Goal: Task Accomplishment & Management: Use online tool/utility

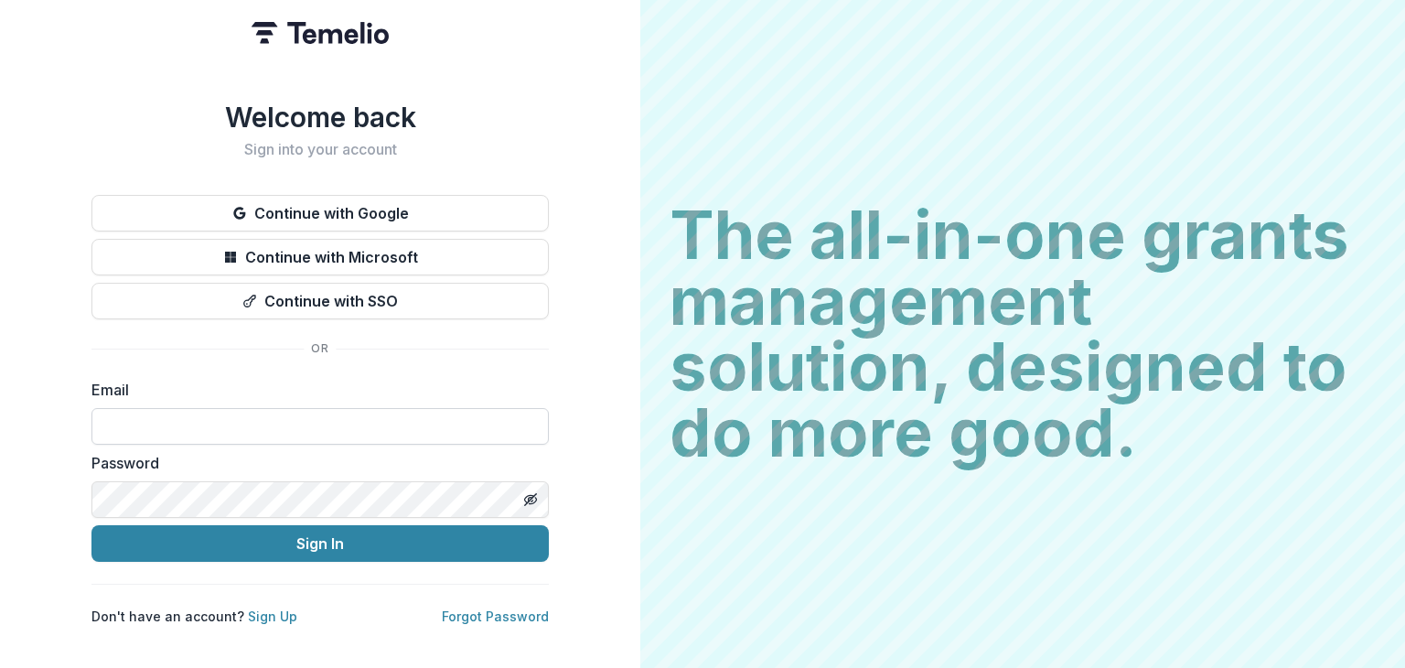
click at [158, 419] on input at bounding box center [319, 426] width 457 height 37
type input "**********"
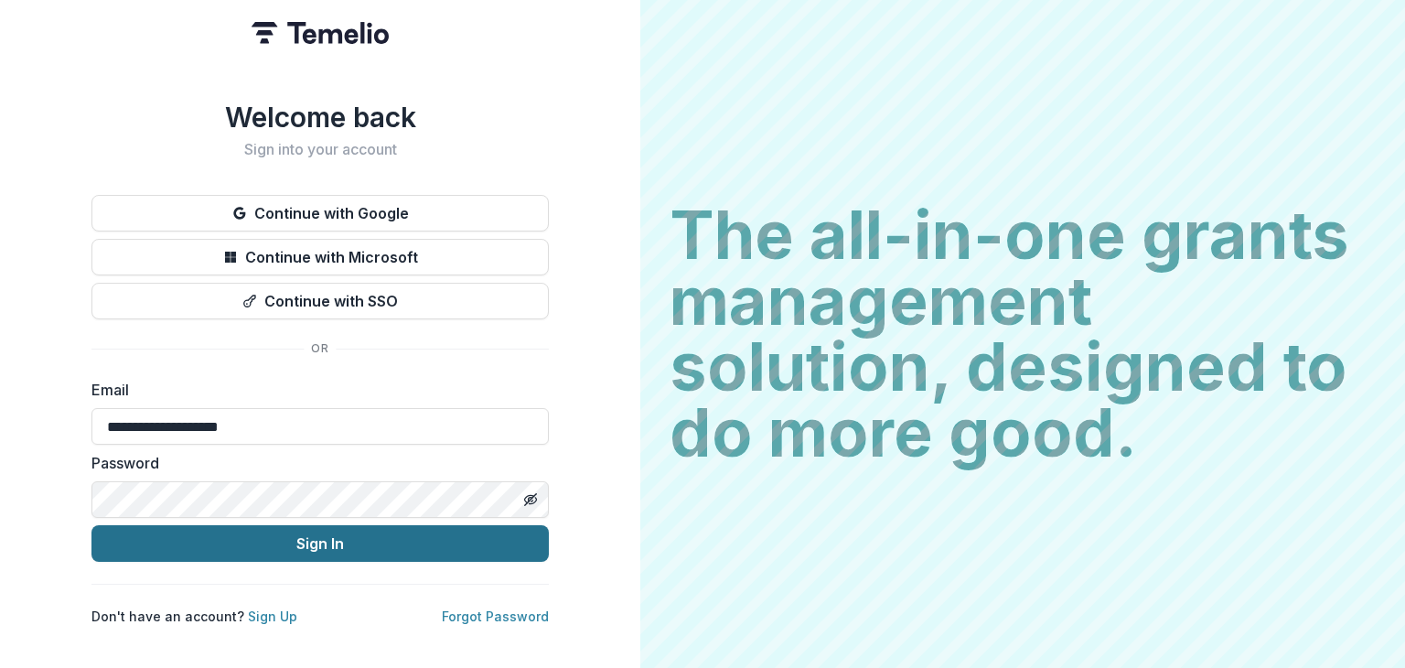
click at [134, 541] on button "Sign In" at bounding box center [319, 543] width 457 height 37
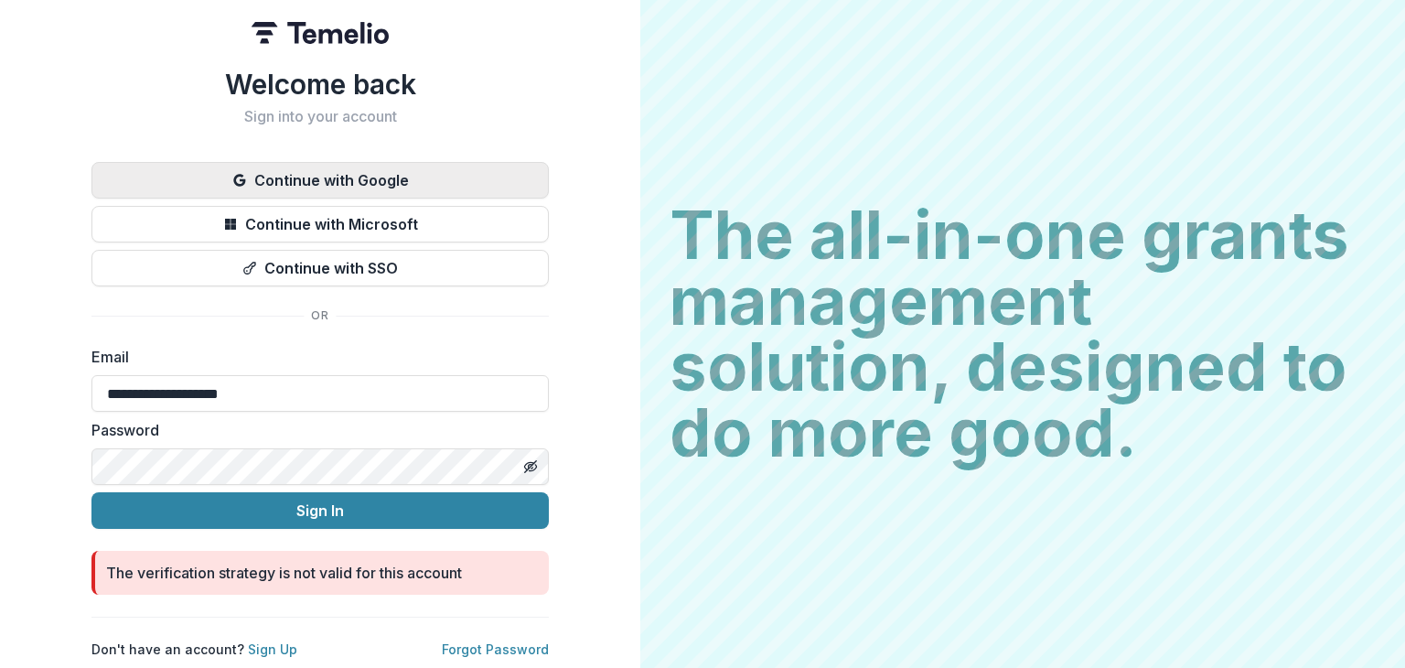
click at [362, 188] on button "Continue with Google" at bounding box center [319, 180] width 457 height 37
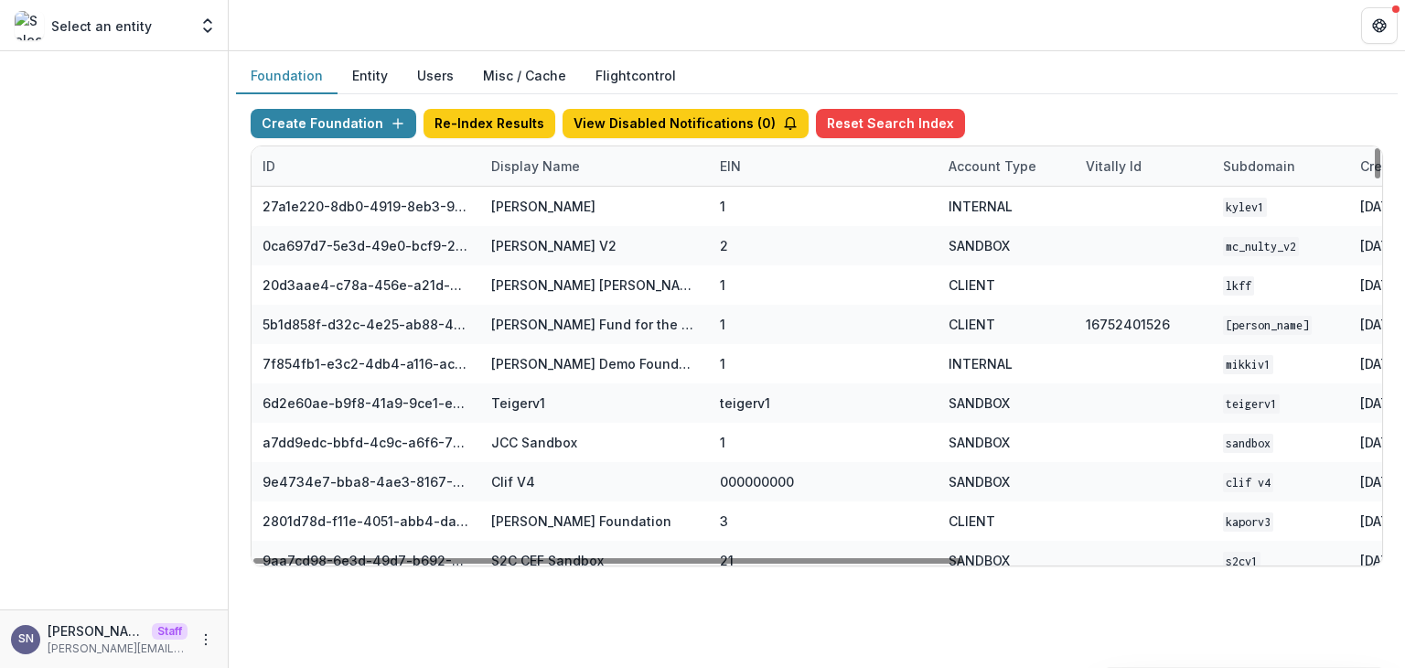
click at [532, 162] on div "Display Name" at bounding box center [535, 165] width 111 height 19
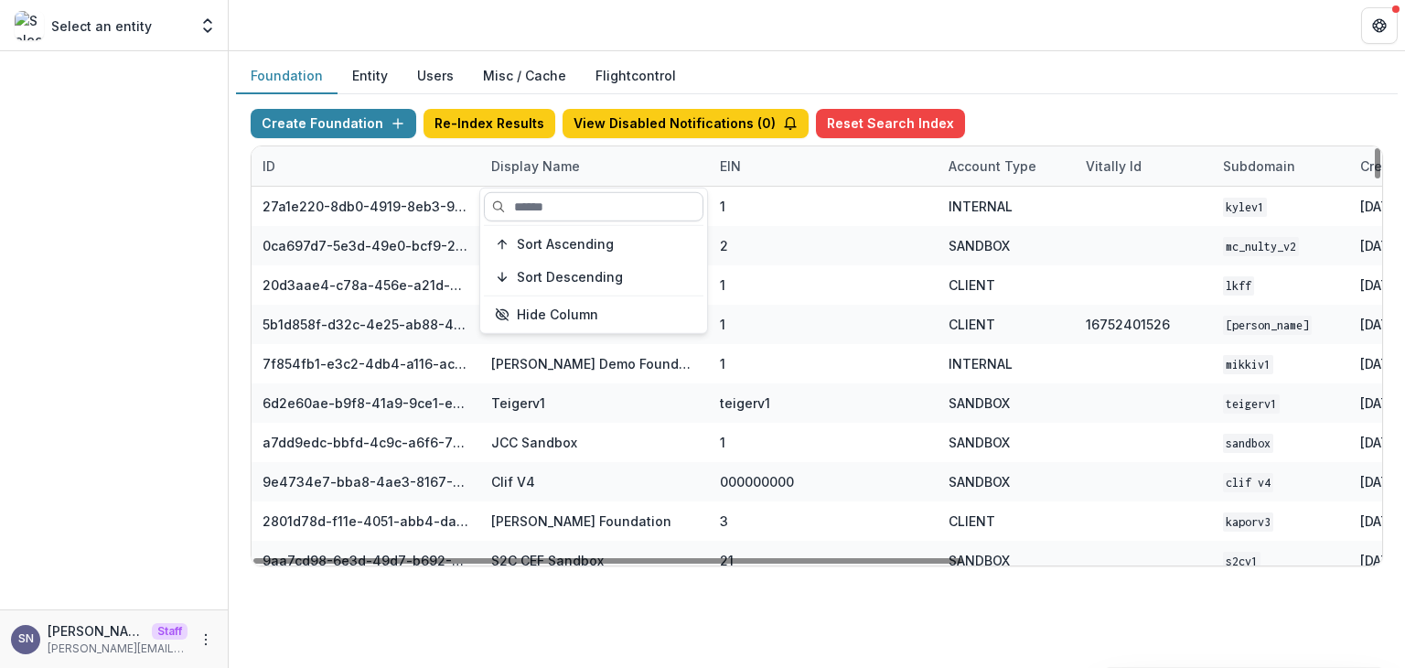
click at [531, 213] on input at bounding box center [594, 206] width 220 height 29
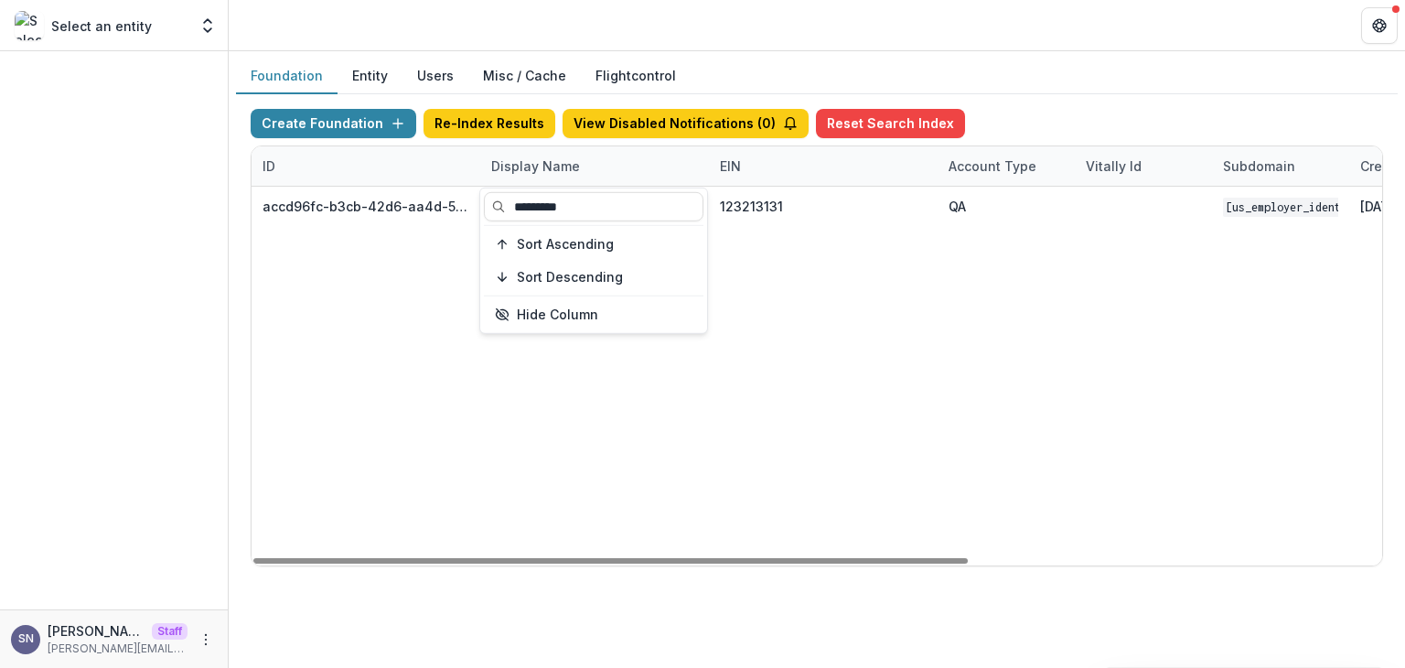
type input "*********"
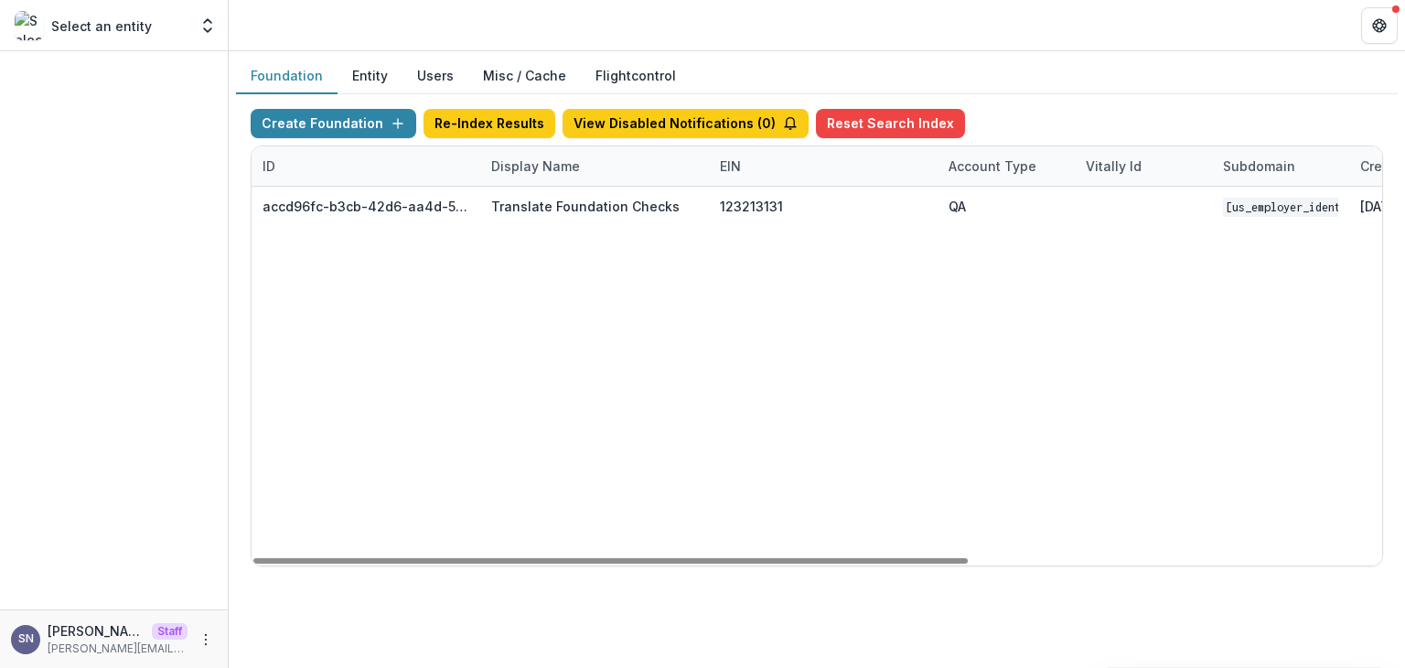
click at [483, 367] on div "accd96fc-b3cb-42d6-aa4d-507267802352 Translate Foundation Checks 123213131 QA 1…" at bounding box center [1144, 376] width 1784 height 379
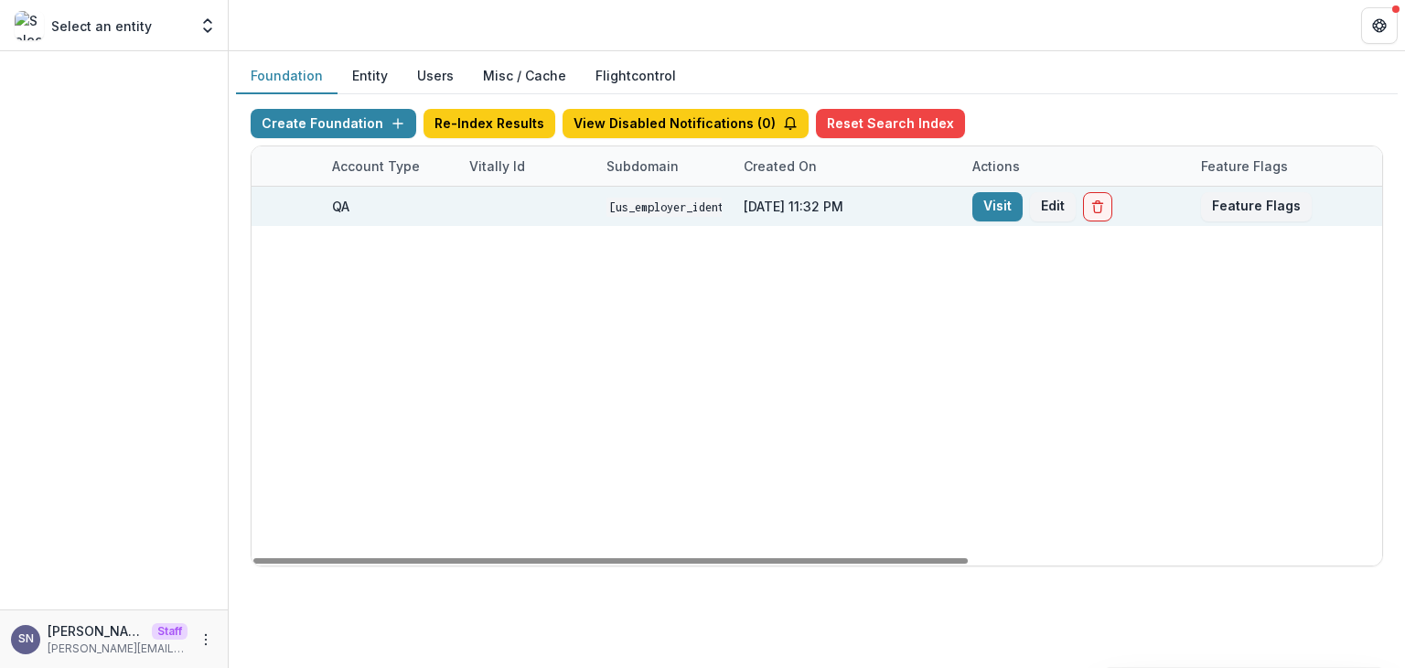
scroll to position [0, 639]
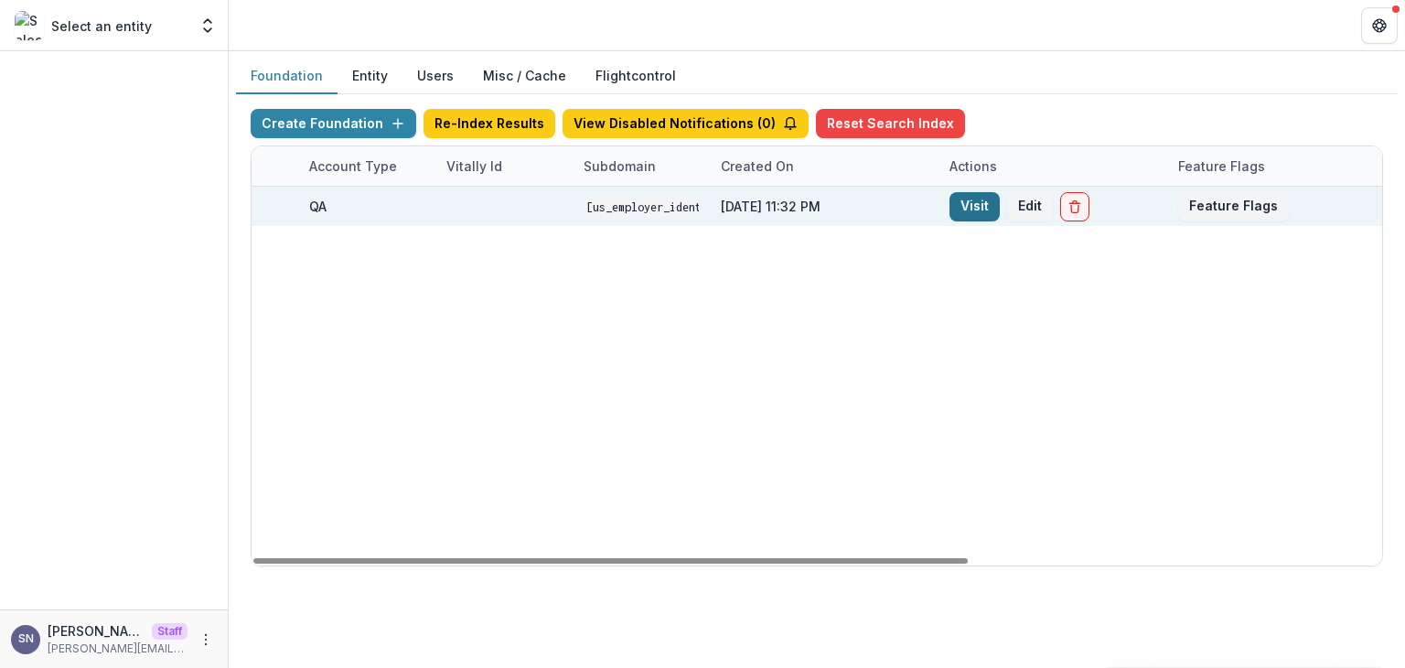
click at [969, 206] on link "Visit" at bounding box center [975, 206] width 50 height 29
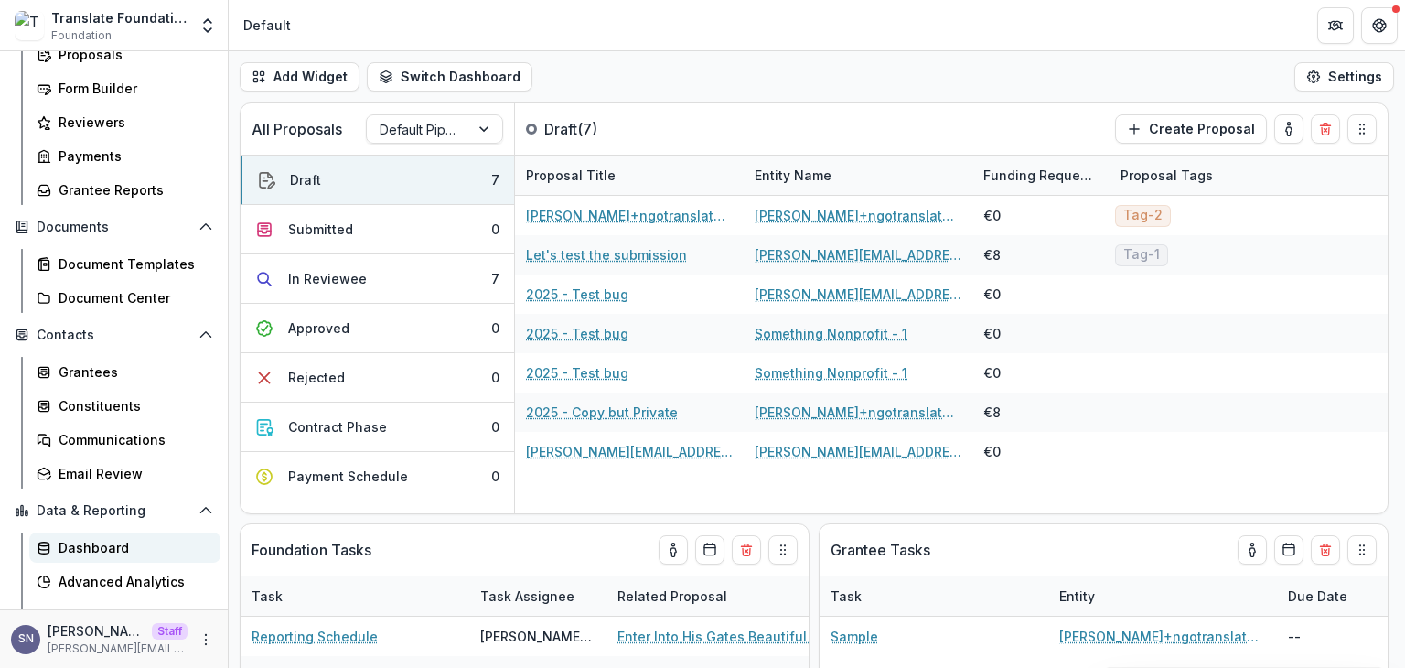
scroll to position [351, 0]
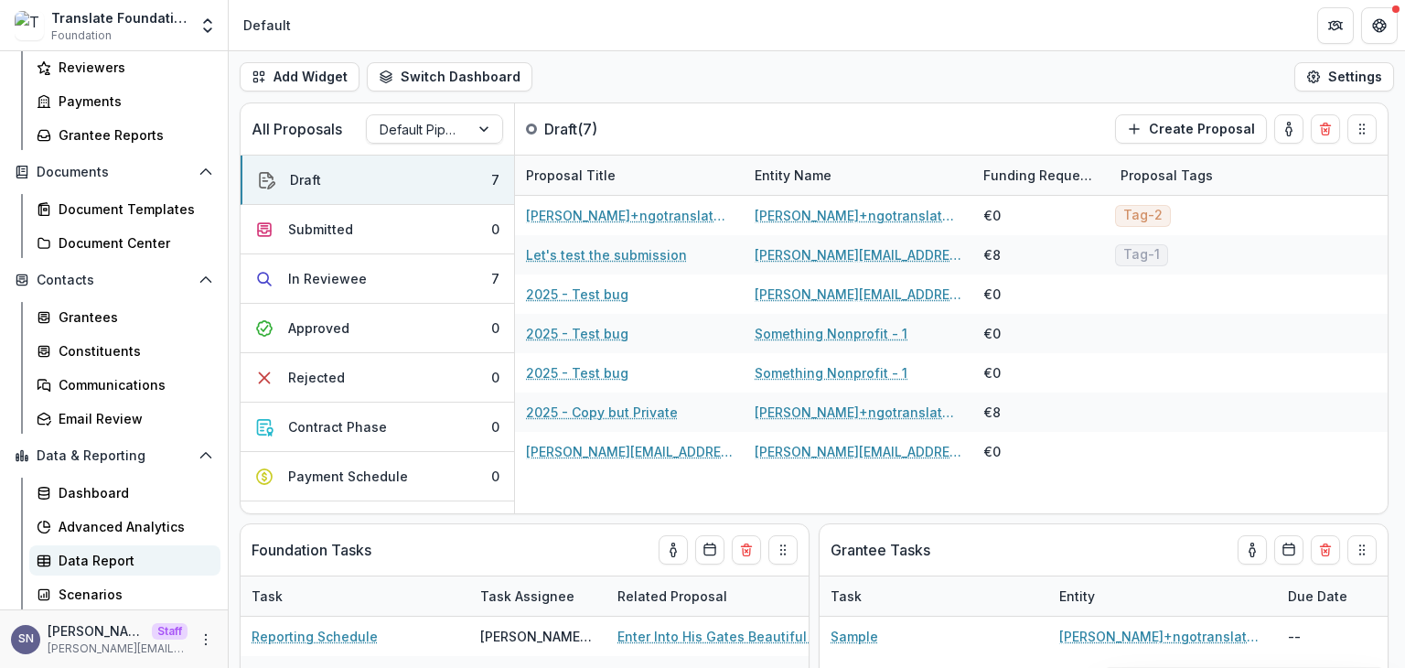
click at [82, 566] on div "Data Report" at bounding box center [132, 560] width 147 height 19
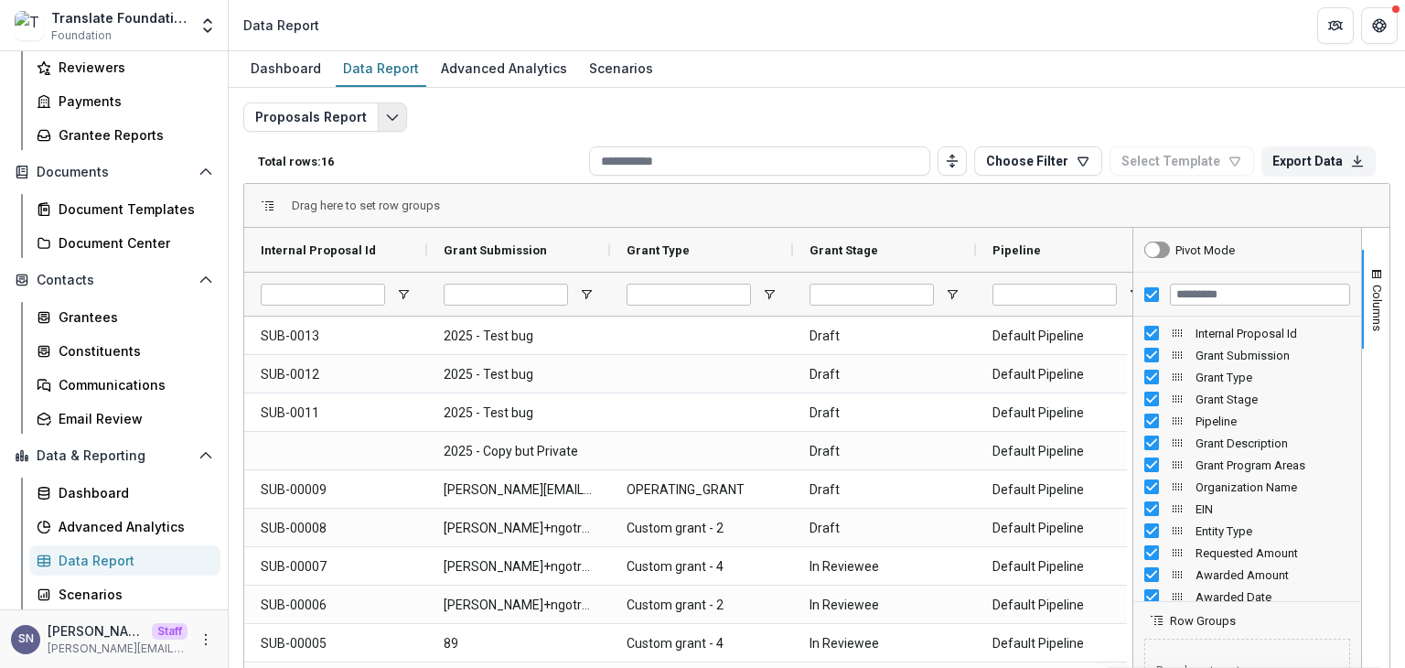
click at [378, 118] on button "Edit selected report" at bounding box center [392, 116] width 29 height 29
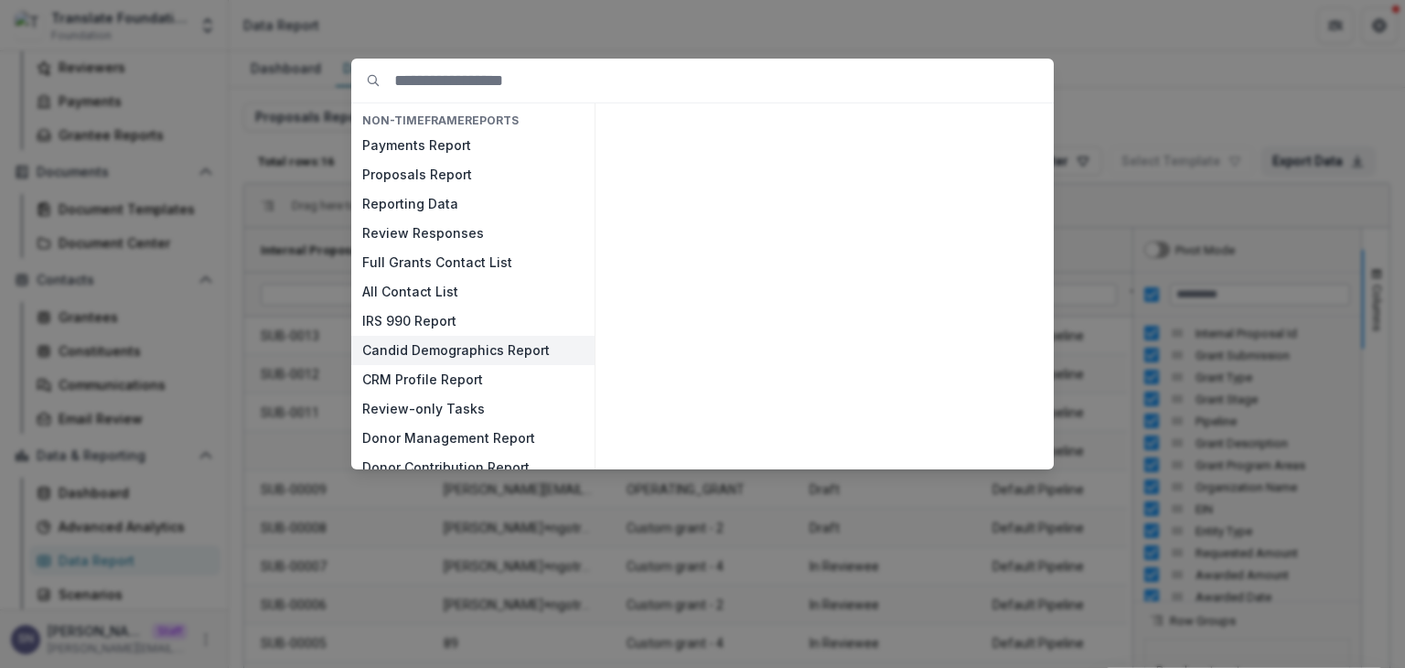
click at [434, 349] on button "Candid Demographics Report" at bounding box center [472, 350] width 243 height 29
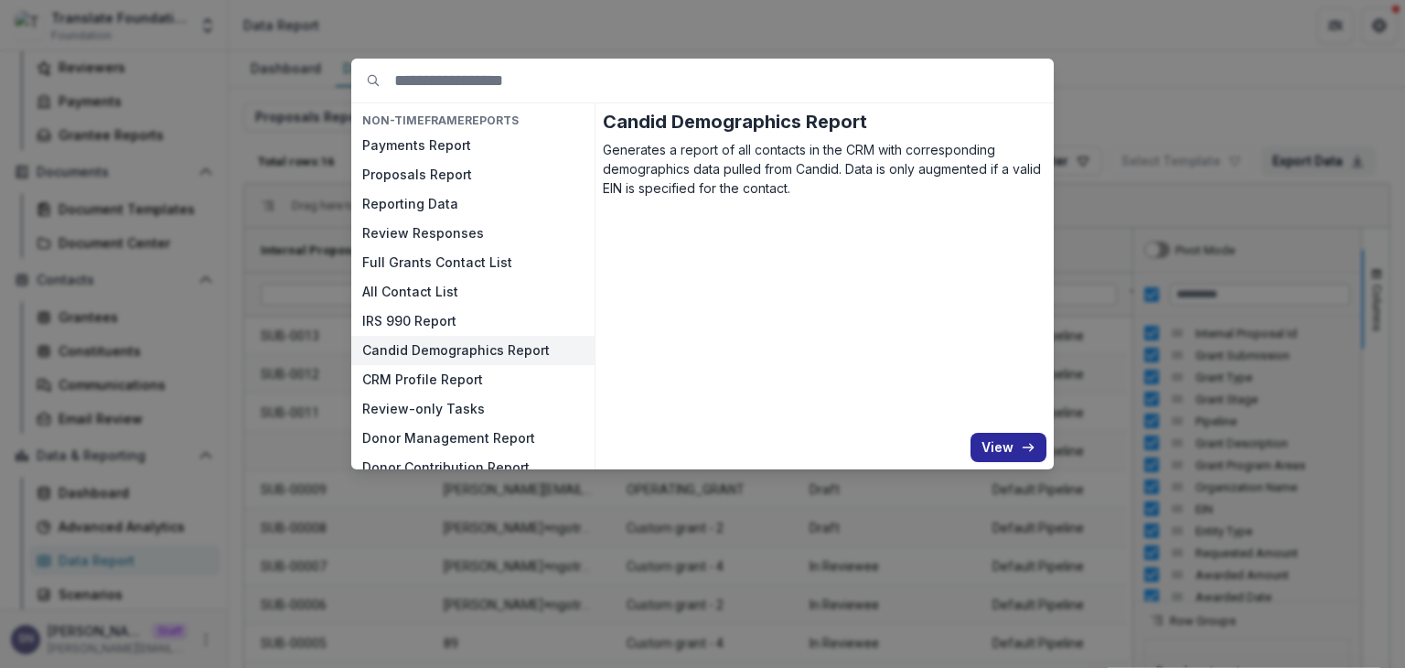
click at [1026, 444] on icon "button" at bounding box center [1028, 447] width 15 height 15
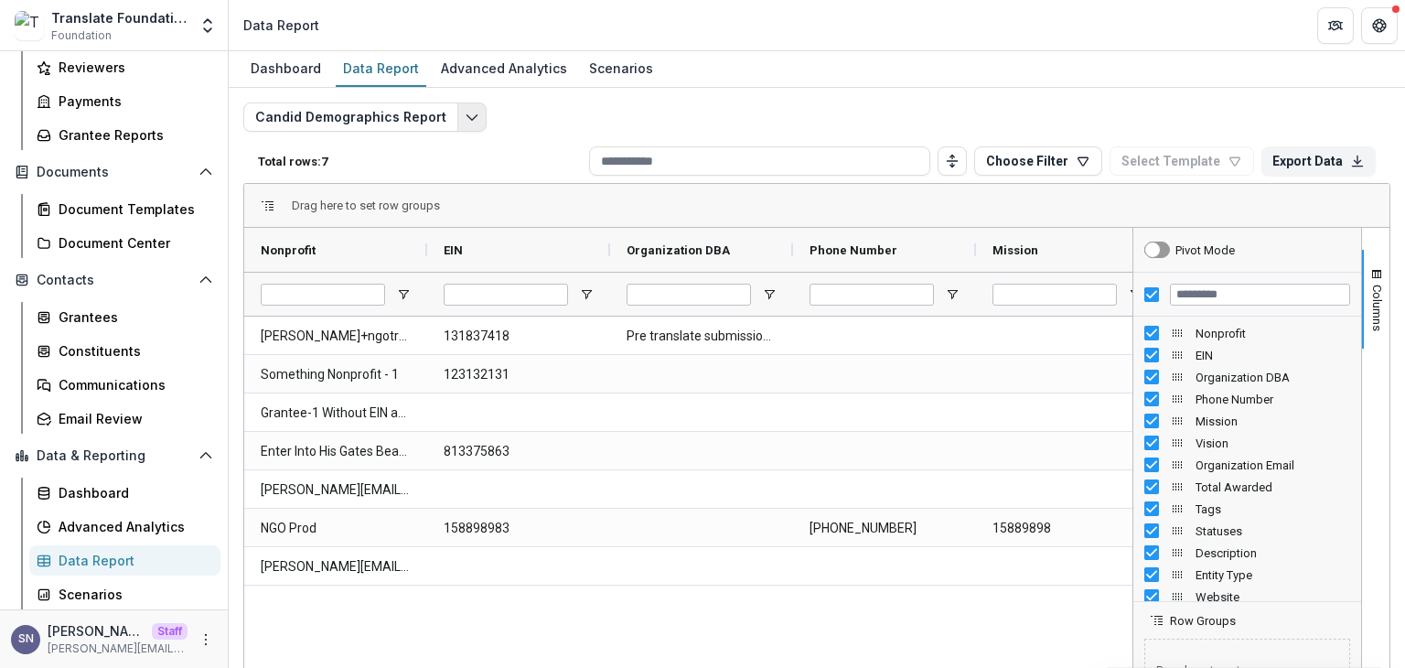
click at [465, 122] on icon "Edit selected report" at bounding box center [472, 117] width 15 height 15
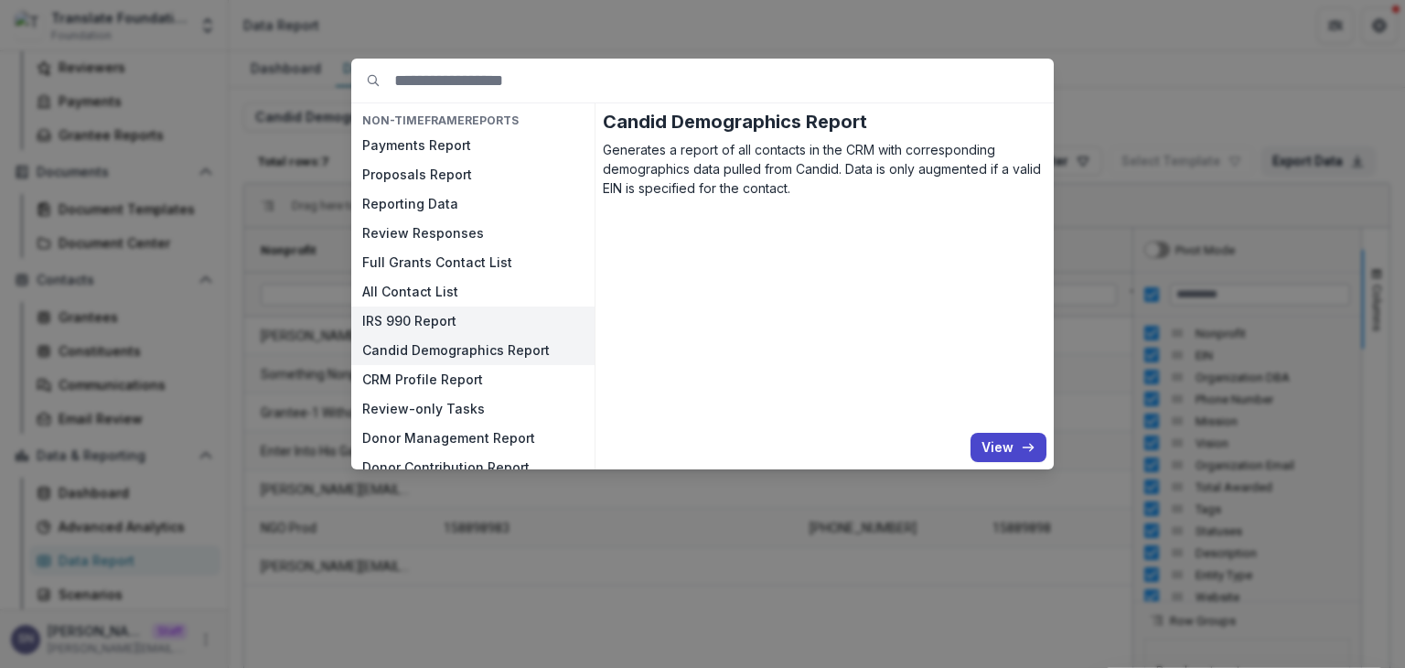
click at [445, 334] on button "IRS 990 Report" at bounding box center [472, 320] width 243 height 29
